Goal: Task Accomplishment & Management: Use online tool/utility

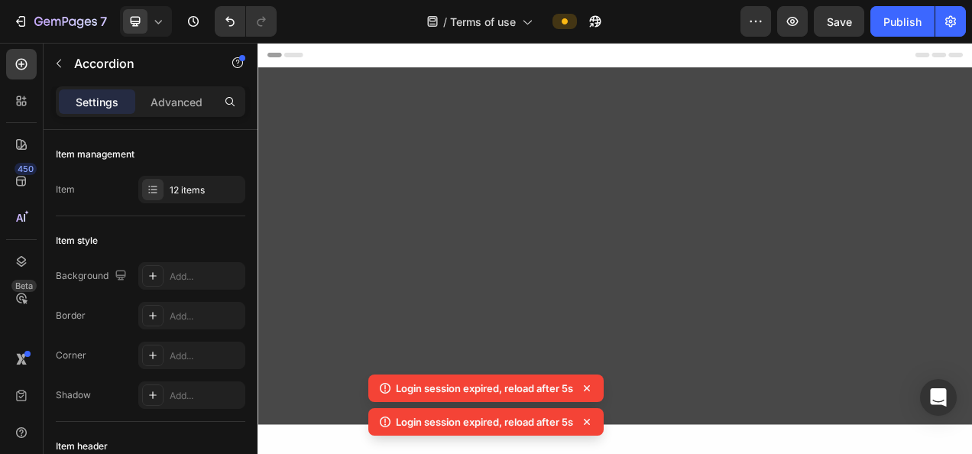
scroll to position [3431, 0]
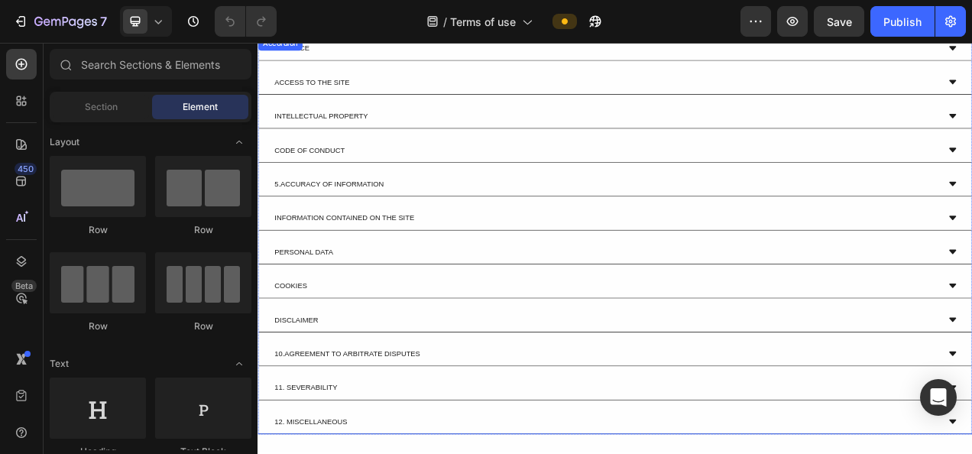
scroll to position [3297, 0]
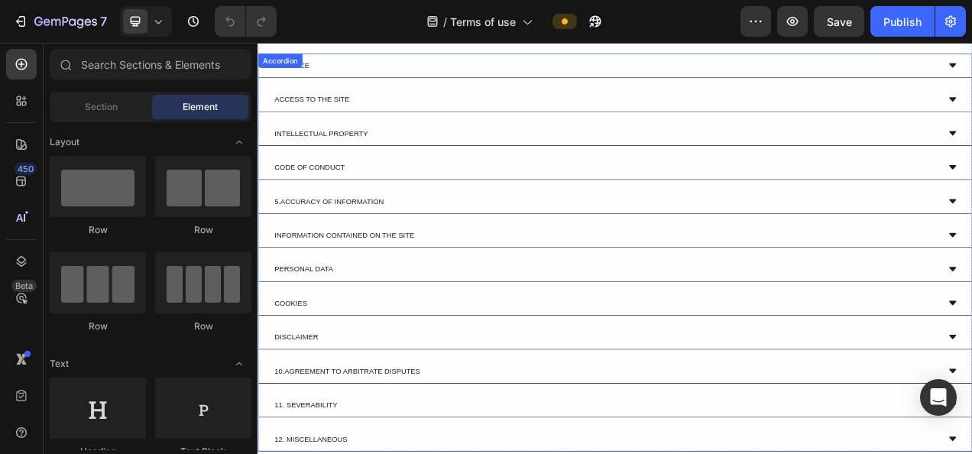
click at [490, 239] on div "5.ACCURACY OF INFORMATION" at bounding box center [704, 246] width 854 height 18
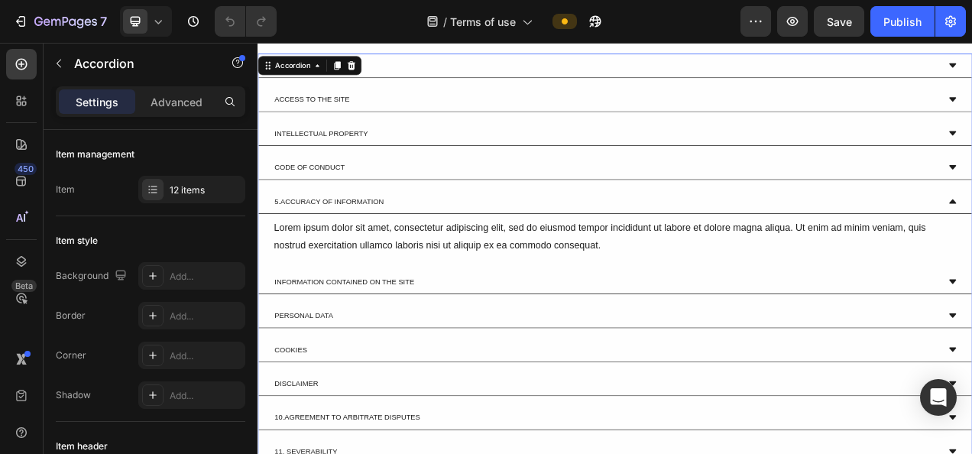
click at [490, 239] on div "5.ACCURACY OF INFORMATION" at bounding box center [704, 246] width 854 height 18
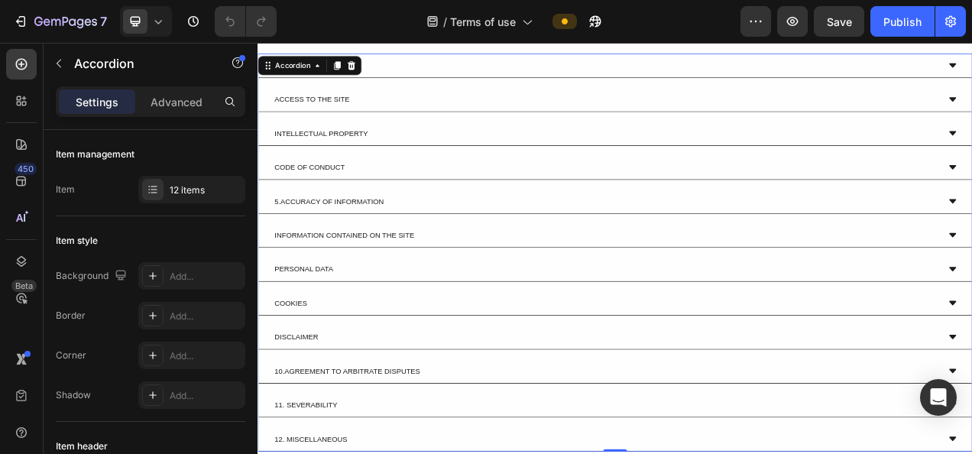
click at [487, 146] on div "INTELLECTUAL PROPERTY" at bounding box center [716, 159] width 916 height 31
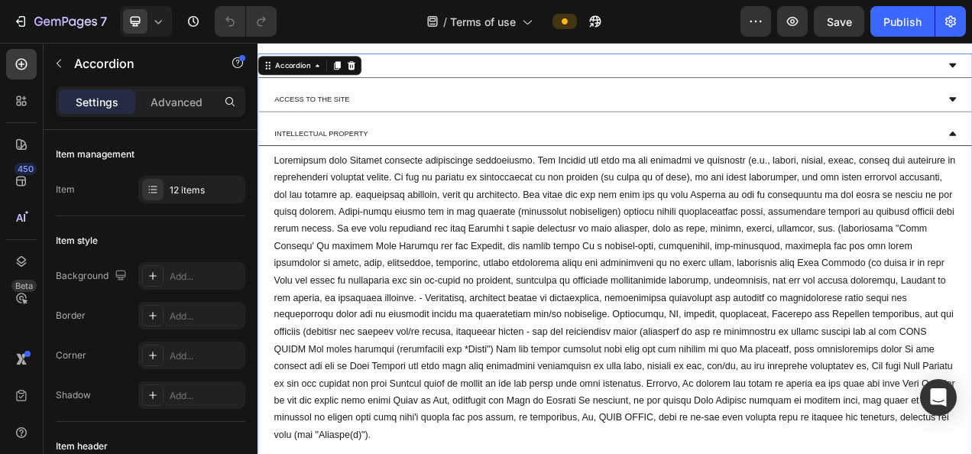
click at [487, 146] on div "INTELLECTUAL PROPERTY" at bounding box center [716, 159] width 916 height 31
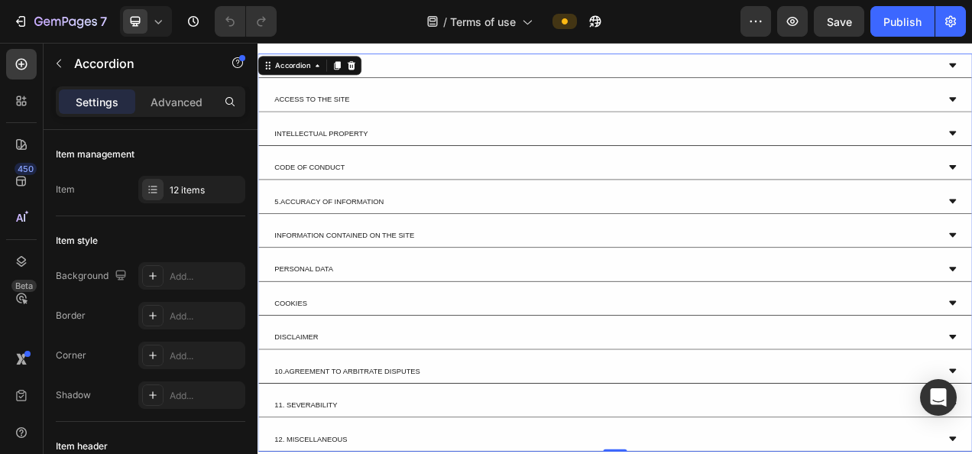
click at [460, 202] on div "CODE OF CONDUCT" at bounding box center [704, 202] width 854 height 18
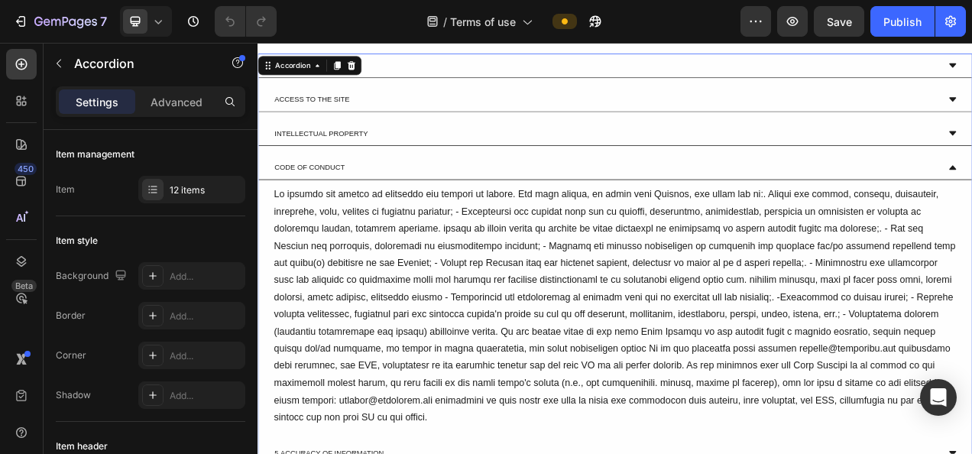
click at [460, 201] on div "CODE OF CONDUCT" at bounding box center [704, 202] width 854 height 18
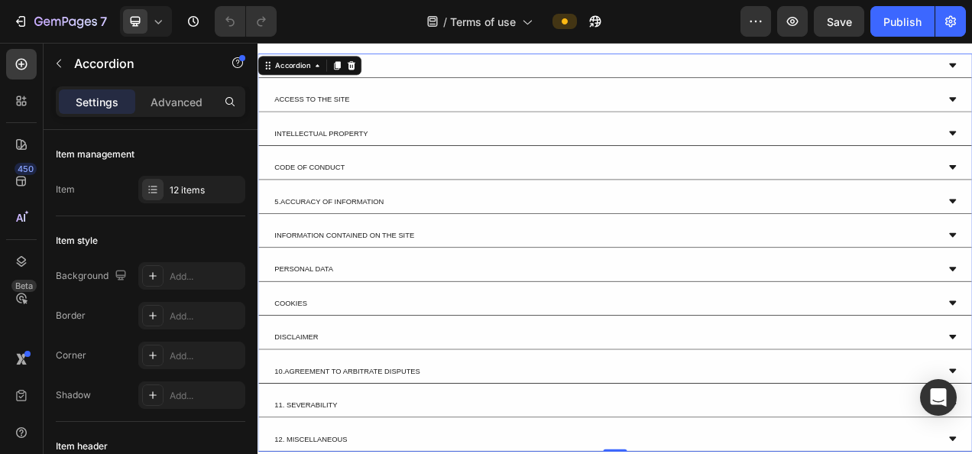
click at [468, 200] on div "CODE OF CONDUCT" at bounding box center [704, 202] width 854 height 18
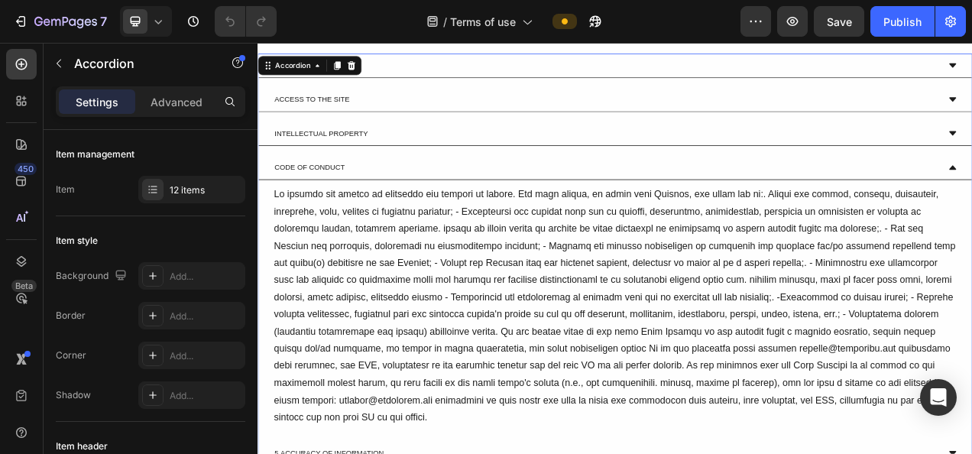
click at [468, 198] on div "CODE OF CONDUCT" at bounding box center [704, 202] width 854 height 18
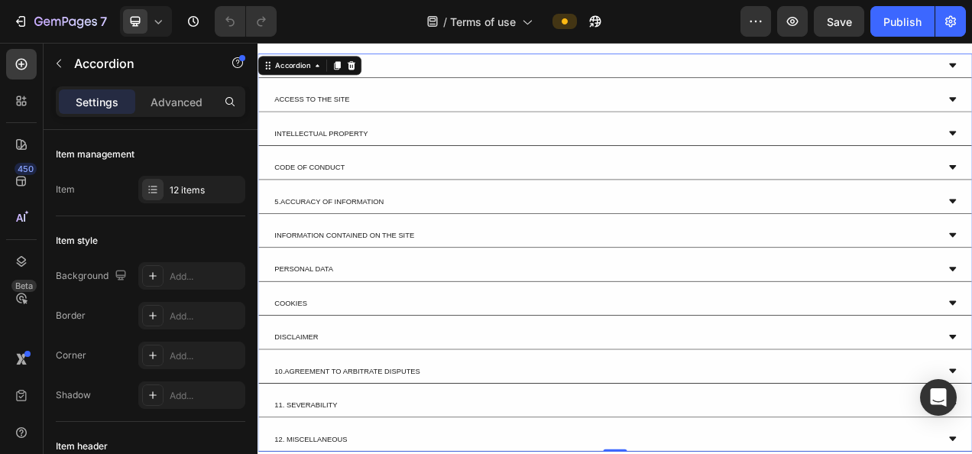
click at [449, 231] on div "5.ACCURACY OF INFORMATION" at bounding box center [716, 246] width 916 height 31
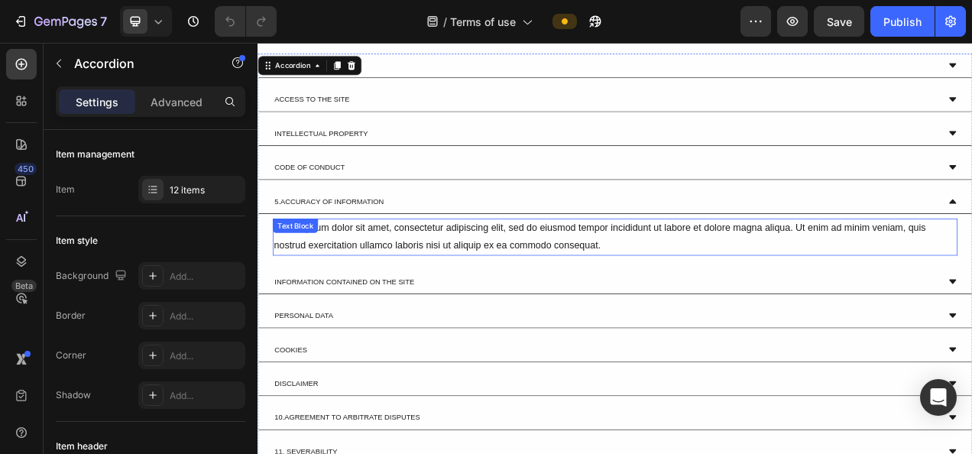
click at [486, 294] on div "Lorem ipsum dolor sit amet, consectetur adipiscing elit, sed do eiusmod tempor …" at bounding box center [716, 291] width 879 height 47
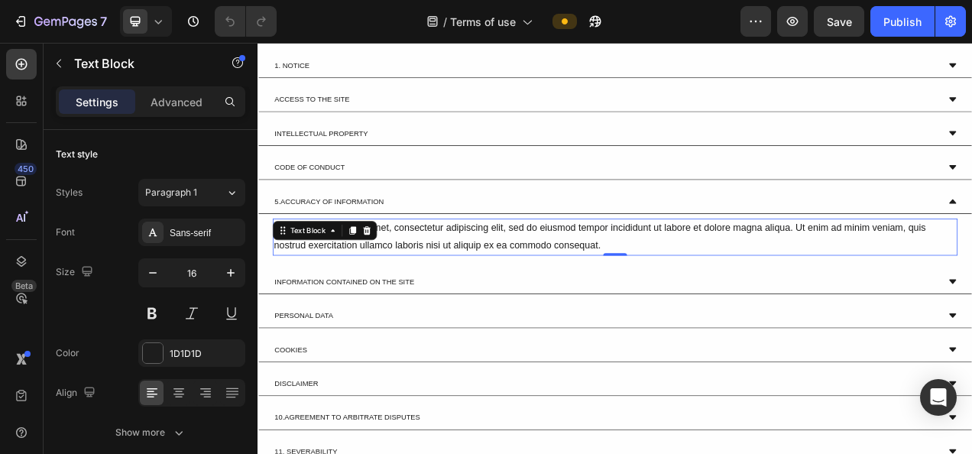
click at [596, 285] on div "Lorem ipsum dolor sit amet, consectetur adipiscing elit, sed do eiusmod tempor …" at bounding box center [716, 291] width 879 height 47
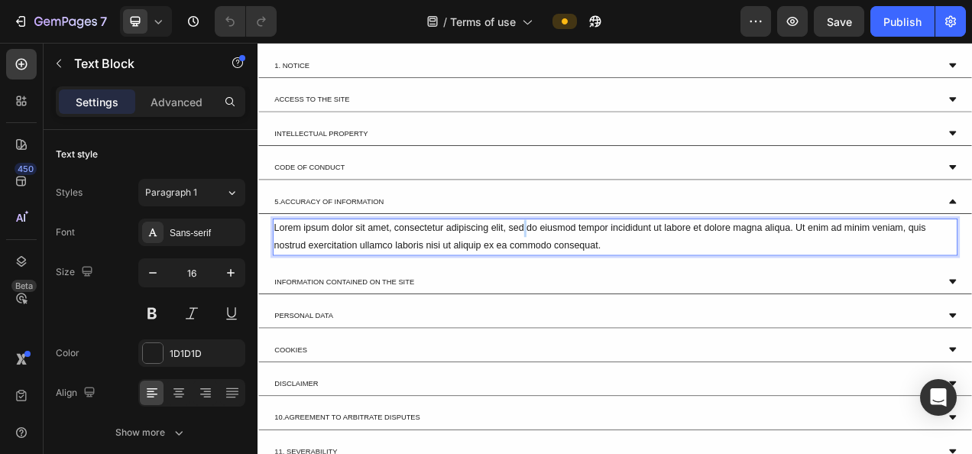
click at [596, 285] on p "Lorem ipsum dolor sit amet, consectetur adipiscing elit, sed do eiusmod tempor …" at bounding box center [716, 292] width 876 height 44
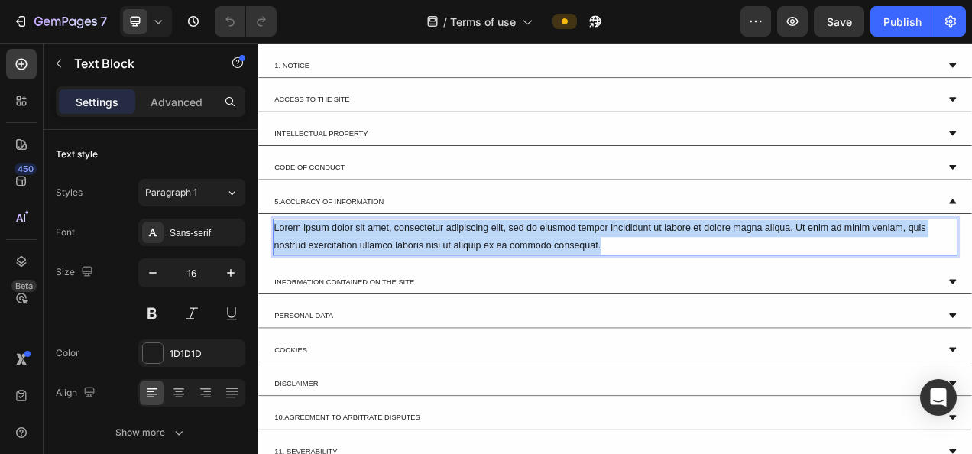
click at [596, 285] on p "Lorem ipsum dolor sit amet, consectetur adipiscing elit, sed do eiusmod tempor …" at bounding box center [716, 292] width 876 height 44
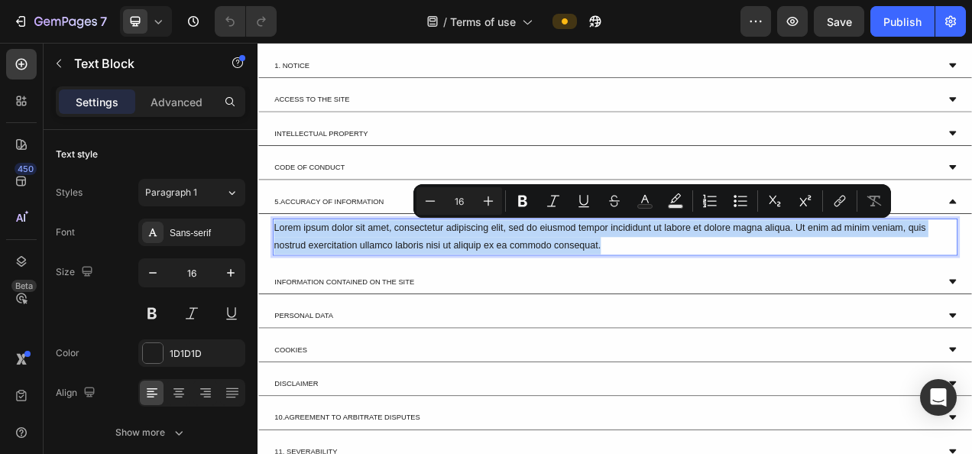
type input "14"
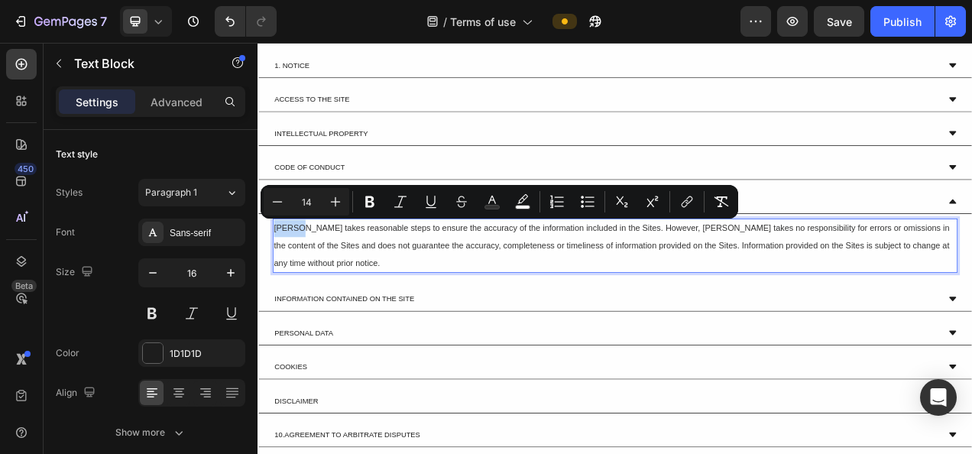
drag, startPoint x: 320, startPoint y: 278, endPoint x: 280, endPoint y: 274, distance: 40.7
click at [280, 274] on span "[PERSON_NAME] takes reasonable steps to ensure the accuracy of the information …" at bounding box center [711, 302] width 867 height 57
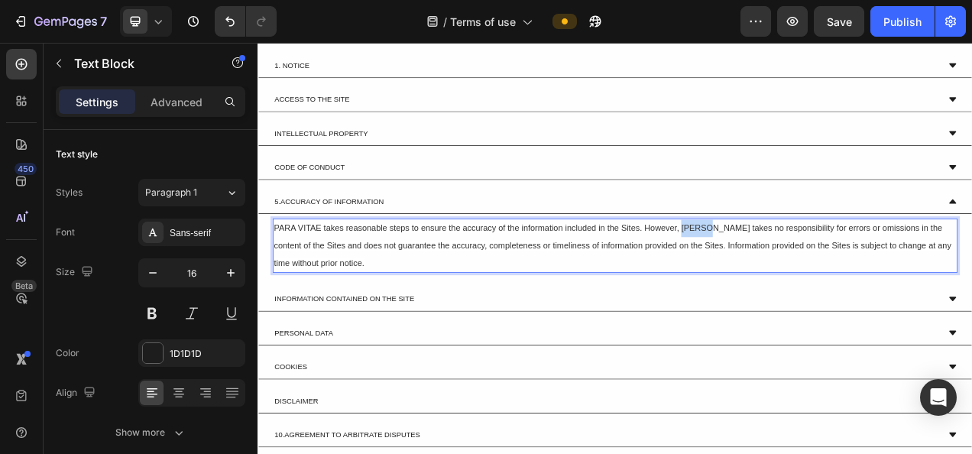
drag, startPoint x: 843, startPoint y: 281, endPoint x: 804, endPoint y: 278, distance: 39.1
click at [804, 278] on span "PARA VITAE takes reasonable steps to ensure the accuracy of the information inc…" at bounding box center [713, 302] width 870 height 57
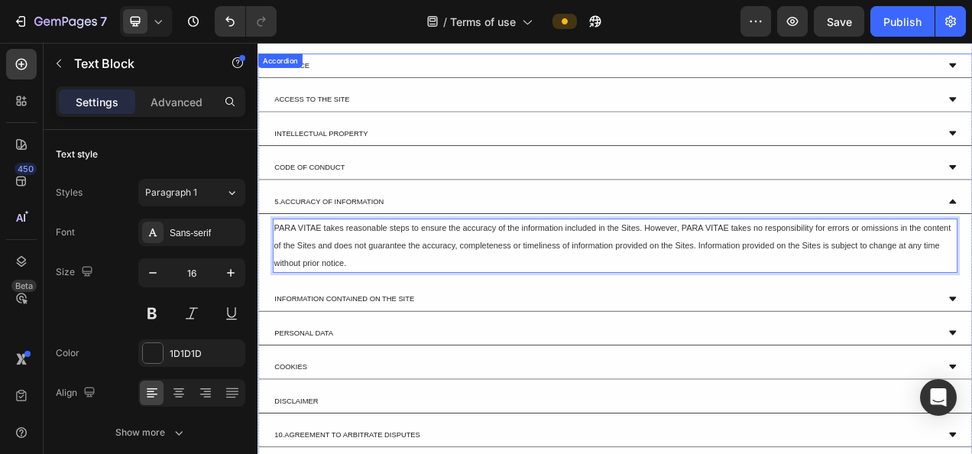
click at [324, 242] on p "5.ACCURACY OF INFORMATION" at bounding box center [349, 246] width 141 height 14
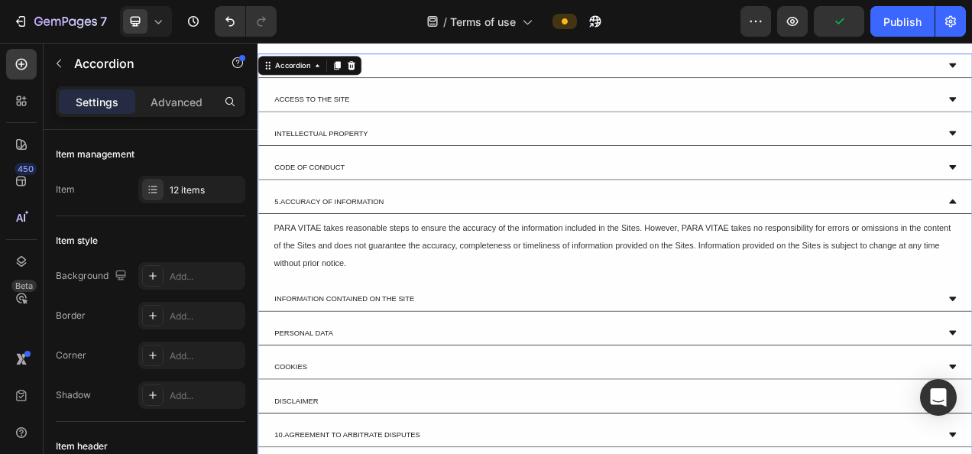
click at [287, 241] on p "5.ACCURACY OF INFORMATION" at bounding box center [349, 246] width 141 height 14
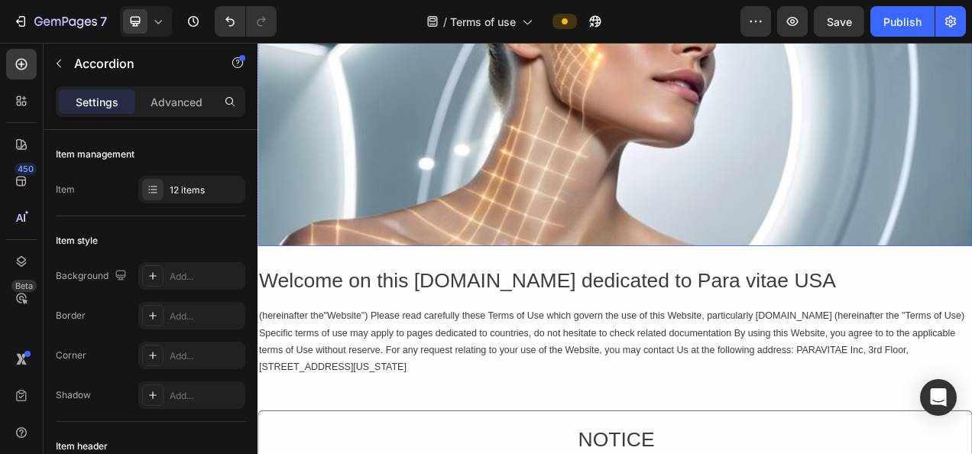
scroll to position [0, 0]
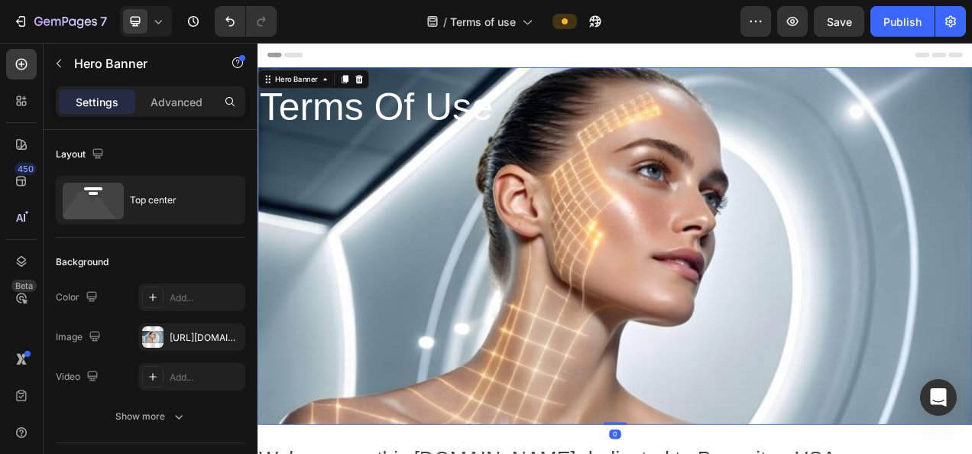
click at [559, 242] on div "Overlay" at bounding box center [716, 303] width 917 height 459
click at [398, 219] on div "Overlay" at bounding box center [716, 303] width 917 height 459
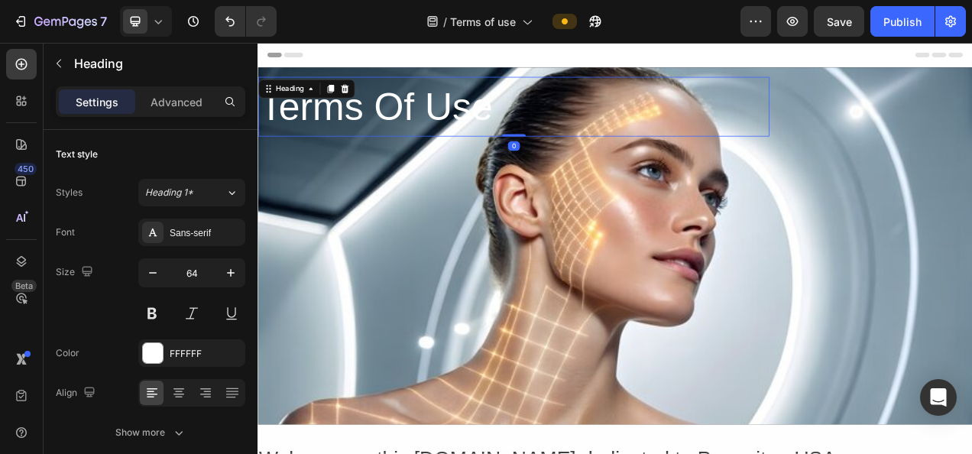
click at [363, 110] on div "Terms Of Use Heading 0" at bounding box center [586, 124] width 656 height 76
click at [370, 96] on icon at bounding box center [369, 102] width 12 height 12
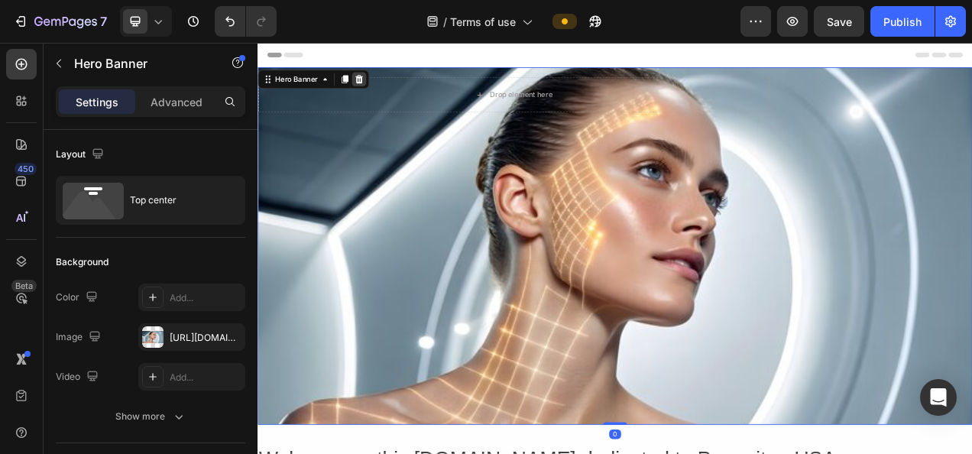
click at [389, 92] on icon at bounding box center [388, 89] width 10 height 11
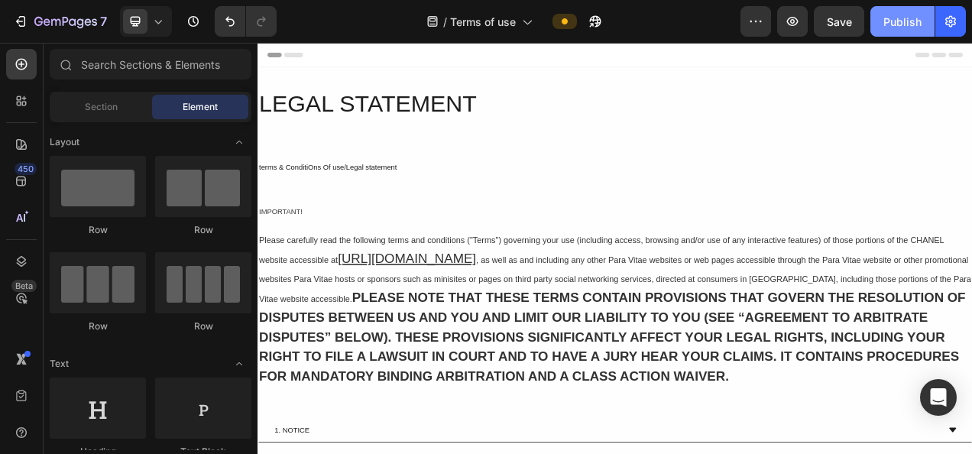
click at [899, 17] on div "Publish" at bounding box center [902, 22] width 38 height 16
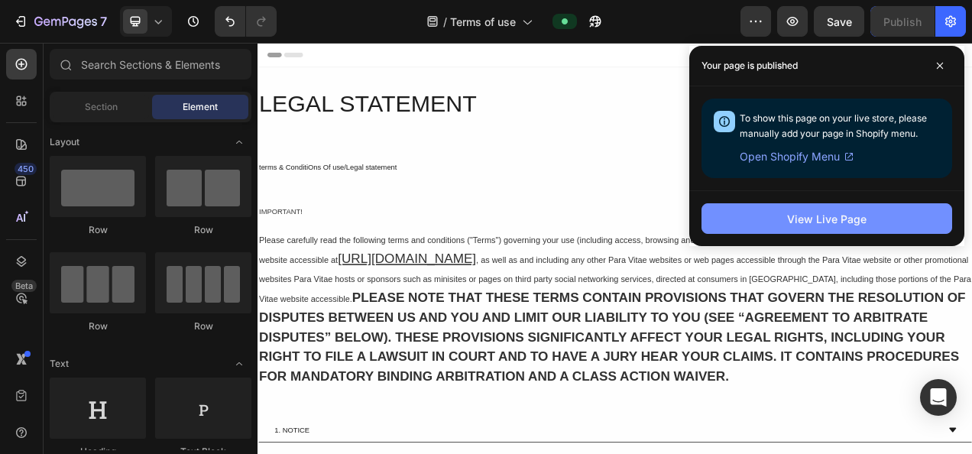
click at [753, 220] on button "View Live Page" at bounding box center [827, 218] width 251 height 31
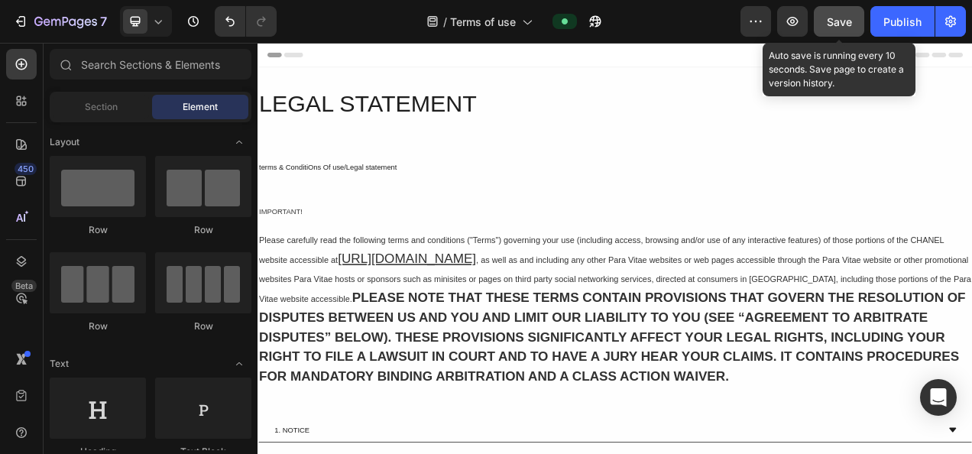
click at [838, 18] on span "Save" at bounding box center [839, 21] width 25 height 13
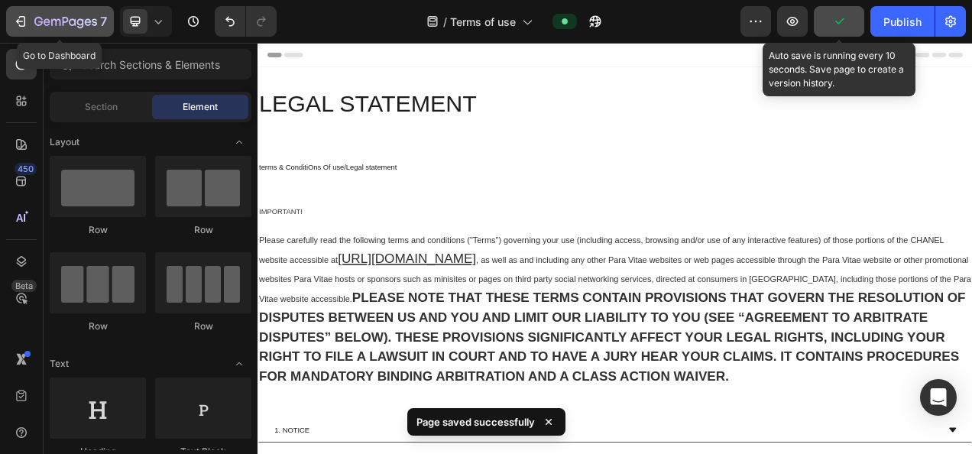
click at [18, 14] on icon "button" at bounding box center [20, 21] width 15 height 15
